Goal: Information Seeking & Learning: Learn about a topic

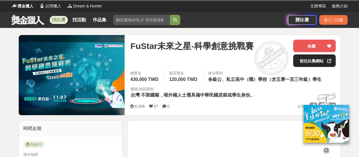
click at [317, 60] on link "前往比賽網站" at bounding box center [314, 60] width 43 height 13
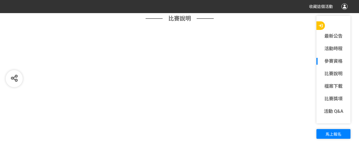
scroll to position [390, 0]
click at [341, 62] on link "參賽資格" at bounding box center [334, 61] width 34 height 7
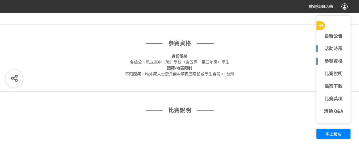
scroll to position [288, 0]
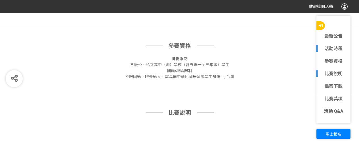
click at [340, 74] on link "比賽說明" at bounding box center [334, 73] width 34 height 7
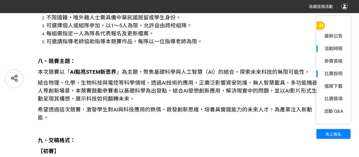
scroll to position [755, 0]
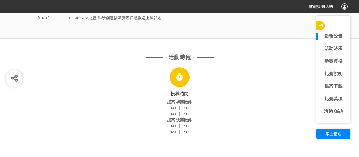
scroll to position [157, 0]
